Goal: Information Seeking & Learning: Check status

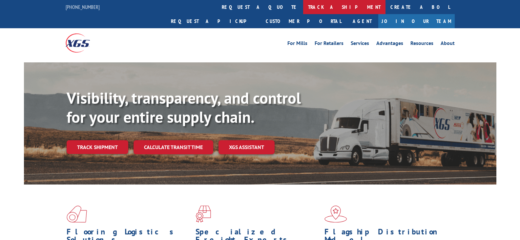
click at [303, 6] on link "track a shipment" at bounding box center [344, 7] width 82 height 14
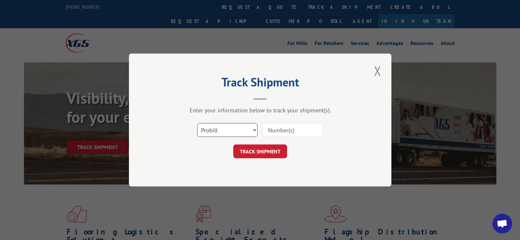
click at [253, 129] on select "Select category... Probill BOL PO" at bounding box center [227, 130] width 60 height 14
select select "bol"
click at [197, 123] on select "Select category... Probill BOL PO" at bounding box center [227, 130] width 60 height 14
click at [285, 127] on input at bounding box center [293, 130] width 60 height 14
paste input "6100042026"
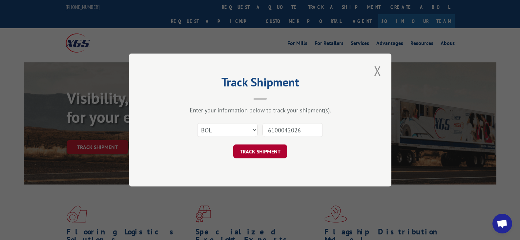
type input "6100042026"
click at [271, 147] on button "TRACK SHIPMENT" at bounding box center [260, 151] width 54 height 14
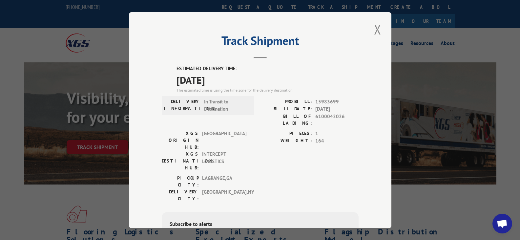
drag, startPoint x: 379, startPoint y: 32, endPoint x: 372, endPoint y: 29, distance: 7.9
click at [379, 32] on button "Close modal" at bounding box center [377, 29] width 11 height 18
